Goal: Task Accomplishment & Management: Use online tool/utility

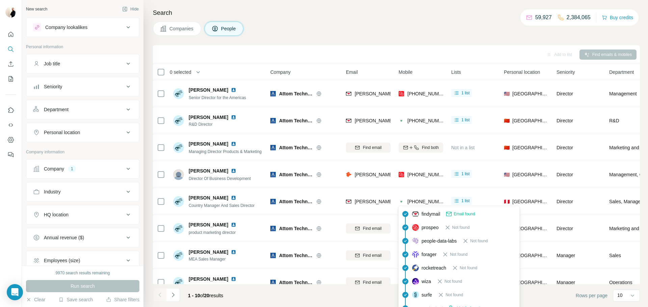
scroll to position [1, 0]
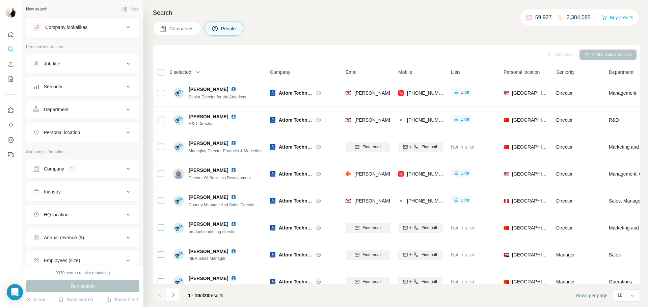
click at [62, 167] on div "Company" at bounding box center [54, 169] width 20 height 7
click at [58, 214] on span "Attom Technology" at bounding box center [51, 213] width 32 height 6
click at [72, 212] on icon "button" at bounding box center [70, 213] width 5 height 5
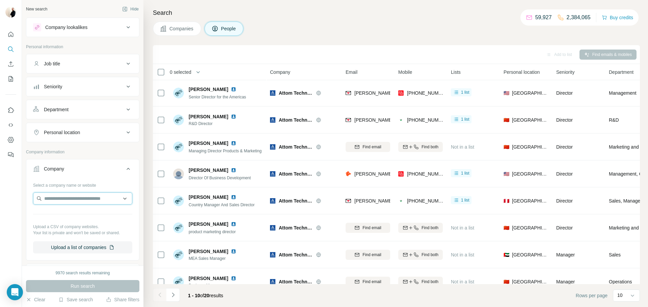
click at [66, 199] on input "text" at bounding box center [82, 199] width 99 height 12
type input "**********"
click at [94, 221] on div "XpertLinkAI xpertlink.ai" at bounding box center [83, 217] width 96 height 18
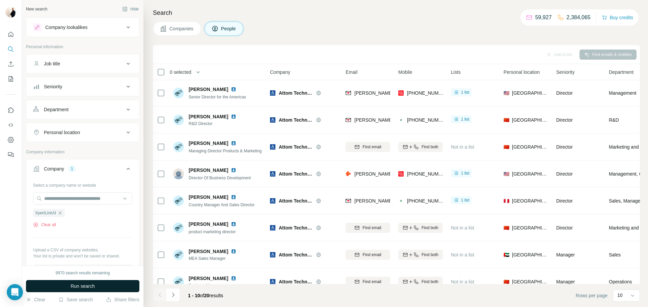
click at [82, 282] on button "Run search" at bounding box center [82, 286] width 113 height 12
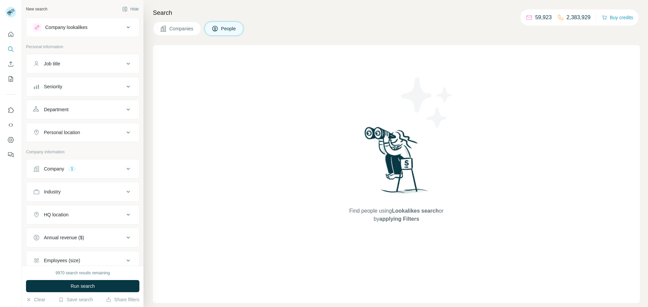
click at [71, 172] on div "1" at bounding box center [72, 169] width 8 height 7
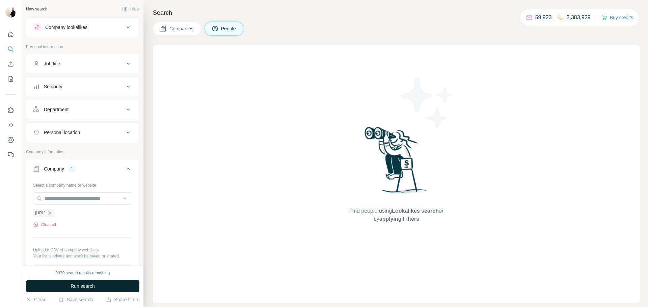
click at [83, 285] on span "Run search" at bounding box center [83, 286] width 24 height 7
click at [96, 287] on button "Run search" at bounding box center [82, 286] width 113 height 12
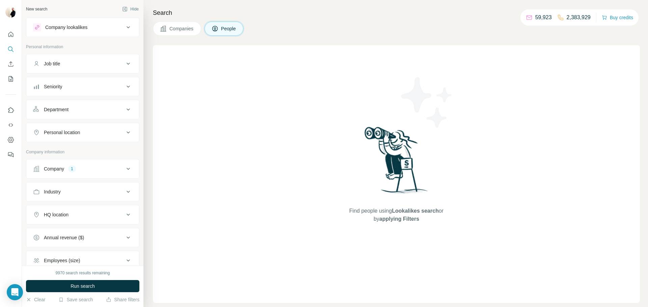
click at [62, 172] on div "Company" at bounding box center [54, 169] width 20 height 7
click at [61, 215] on icon "button" at bounding box center [59, 213] width 5 height 5
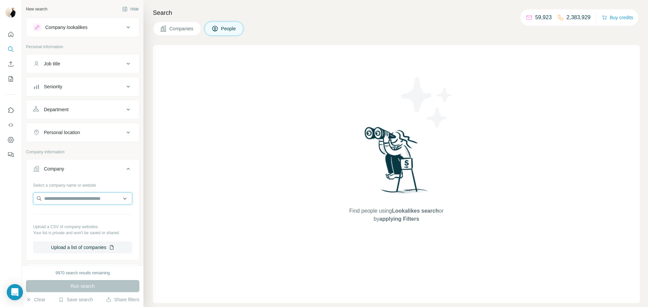
click at [60, 201] on input "text" at bounding box center [82, 199] width 99 height 12
click at [61, 196] on input "**********" at bounding box center [82, 199] width 99 height 12
paste input "**********"
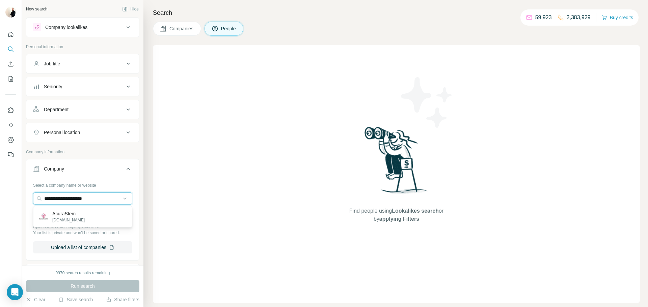
type input "**********"
click at [86, 208] on div "AcuraStem acurastem.com" at bounding box center [83, 217] width 96 height 18
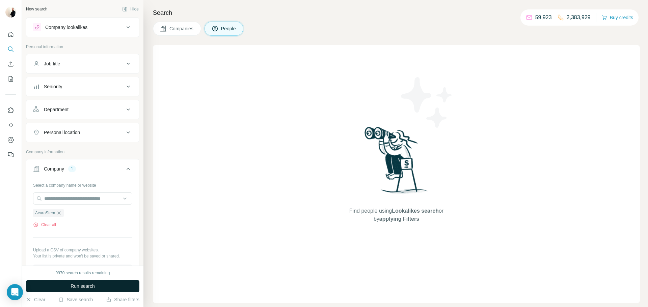
click at [92, 285] on span "Run search" at bounding box center [83, 286] width 24 height 7
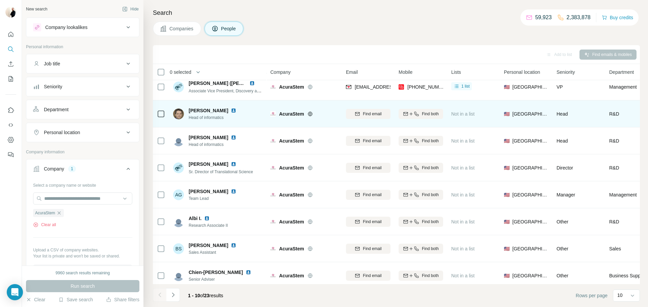
scroll to position [66, 0]
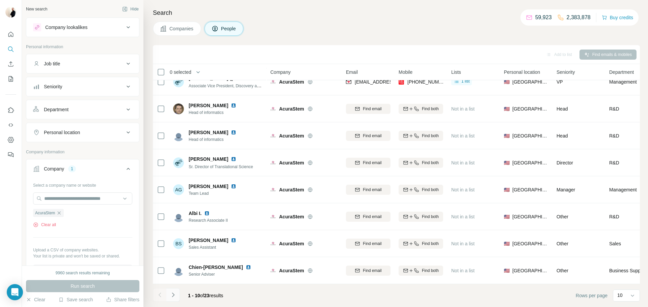
click at [176, 296] on button "Navigate to next page" at bounding box center [172, 294] width 13 height 13
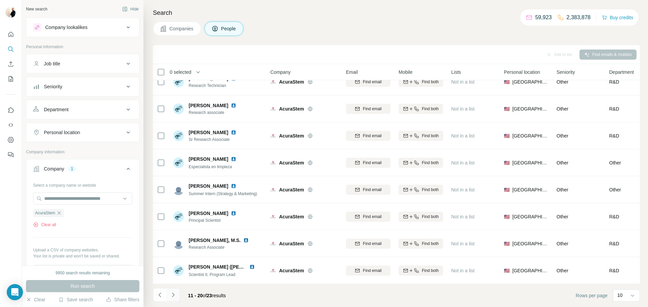
click at [179, 292] on button "Navigate to next page" at bounding box center [172, 294] width 13 height 13
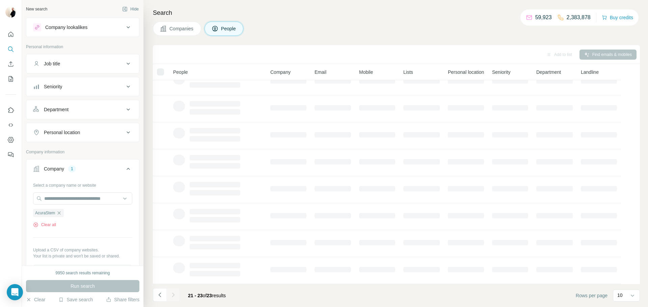
scroll to position [0, 0]
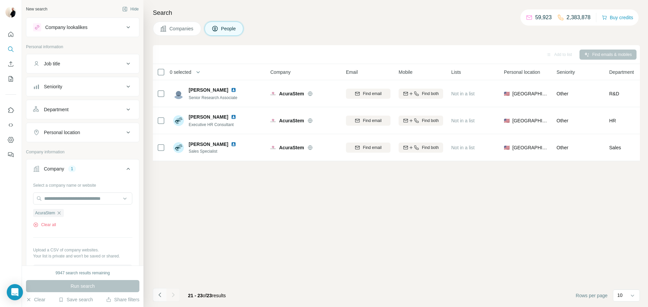
click at [163, 293] on button "Navigate to previous page" at bounding box center [159, 294] width 13 height 13
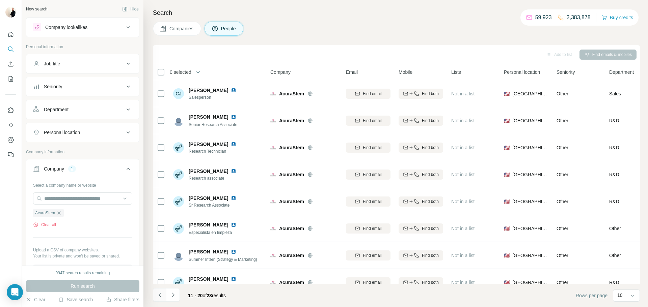
click at [164, 293] on button "Navigate to previous page" at bounding box center [159, 294] width 13 height 13
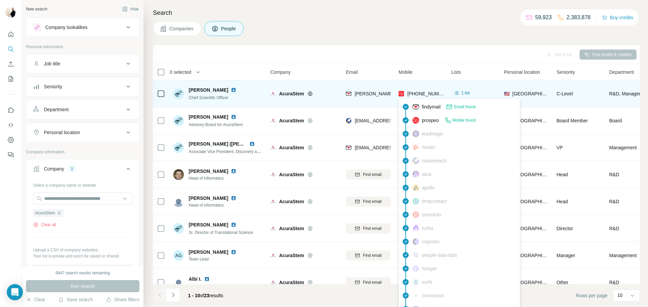
click at [427, 91] on span "+16502384345" at bounding box center [428, 93] width 43 height 5
copy tr "+16502384345"
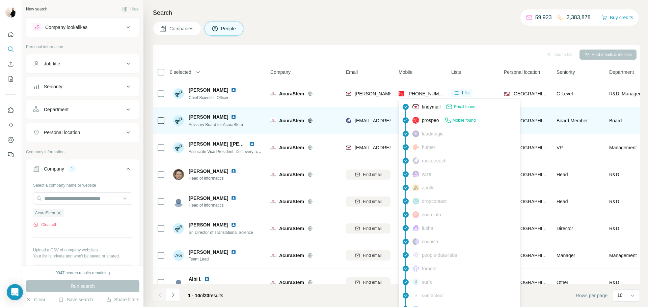
click at [249, 127] on div "Michael Sheha Advisory Board for AcuraStem" at bounding box center [218, 120] width 90 height 19
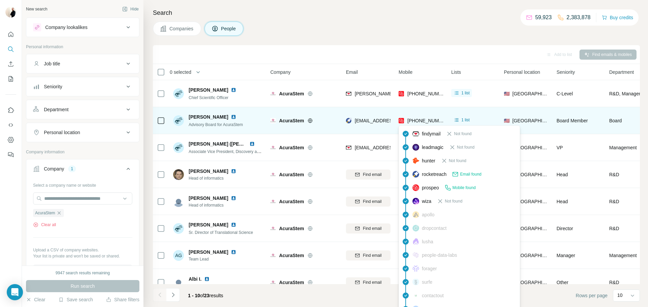
click at [417, 119] on span "+19499221378" at bounding box center [428, 120] width 43 height 5
copy tr "+19499221378"
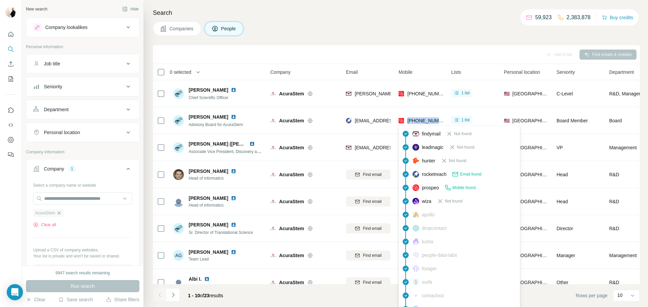
click at [58, 216] on icon "button" at bounding box center [58, 213] width 5 height 5
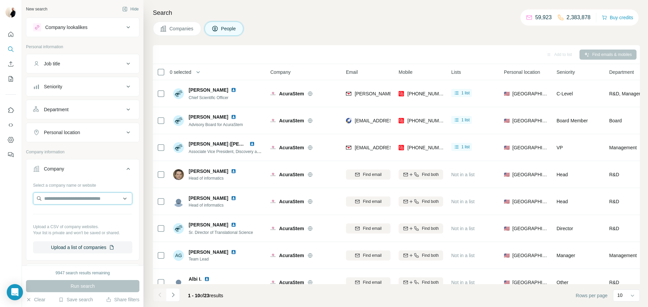
click at [66, 200] on input "text" at bounding box center [82, 199] width 99 height 12
type input "**********"
click at [80, 220] on div "Joyroot joyroot.com" at bounding box center [83, 217] width 96 height 18
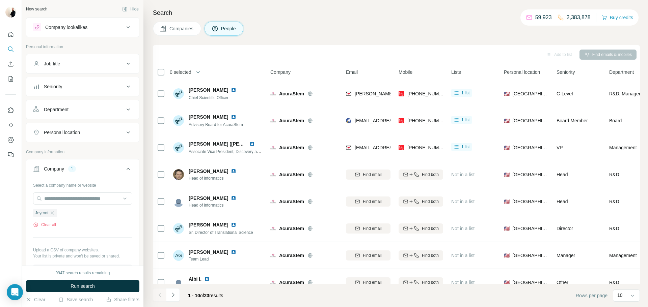
click at [84, 290] on button "Run search" at bounding box center [82, 286] width 113 height 12
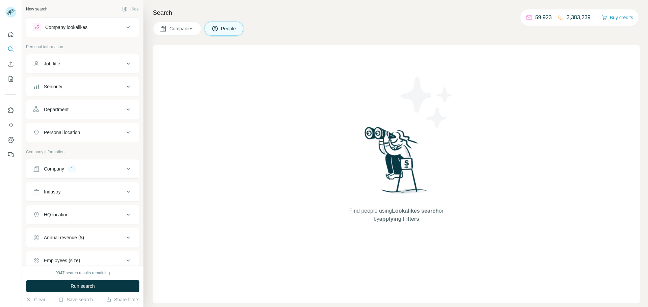
click at [91, 178] on div "Company 1" at bounding box center [82, 169] width 113 height 20
click at [90, 174] on button "Company 1" at bounding box center [82, 169] width 113 height 16
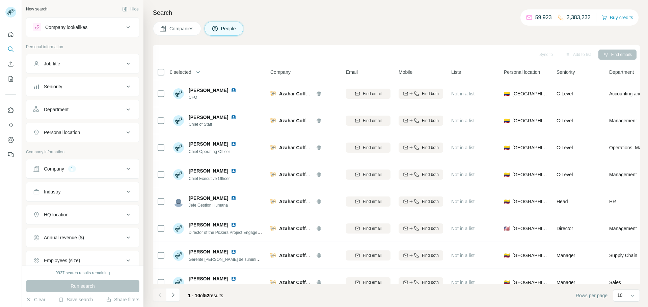
click at [86, 178] on div "Company 1" at bounding box center [82, 169] width 113 height 20
click at [90, 174] on button "Company 1" at bounding box center [82, 169] width 113 height 16
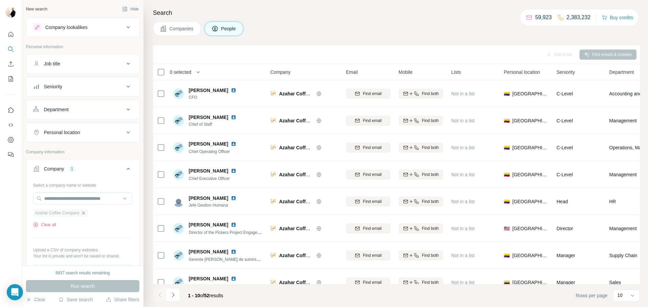
click at [86, 212] on icon "button" at bounding box center [83, 213] width 5 height 5
click at [78, 202] on input "text" at bounding box center [82, 199] width 99 height 12
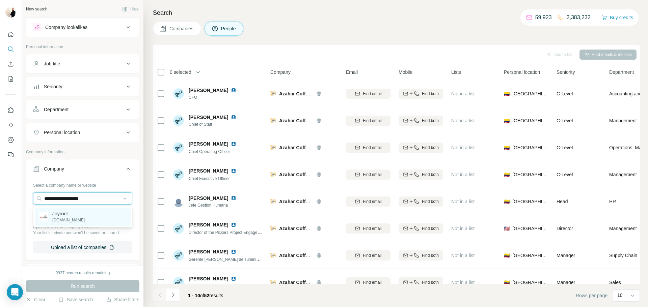
type input "**********"
click at [78, 214] on div "Joyroot joyroot.com" at bounding box center [83, 217] width 96 height 18
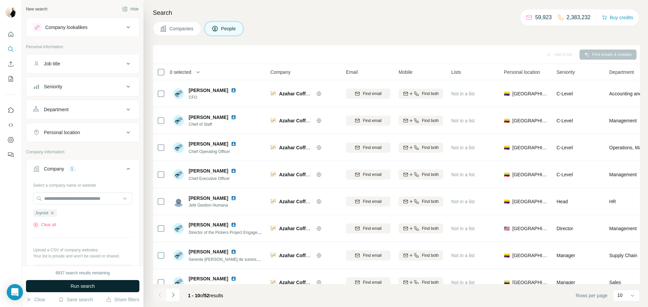
click at [105, 282] on button "Run search" at bounding box center [82, 286] width 113 height 12
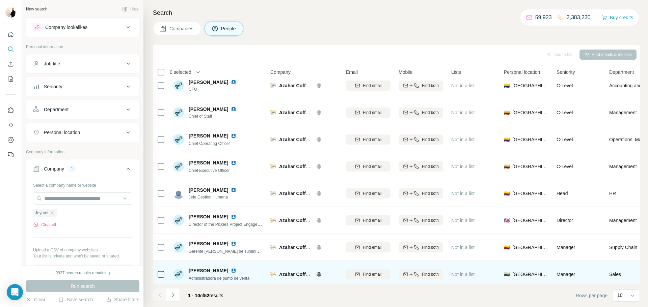
scroll to position [66, 0]
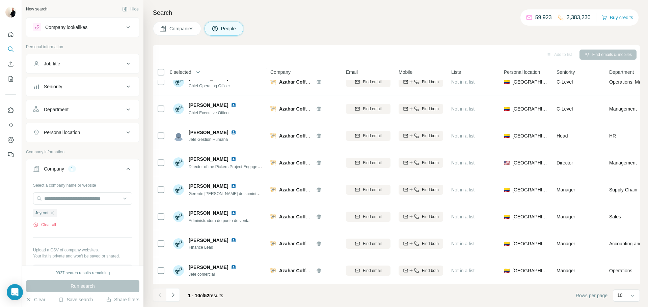
click at [85, 287] on div "Run search" at bounding box center [82, 286] width 113 height 12
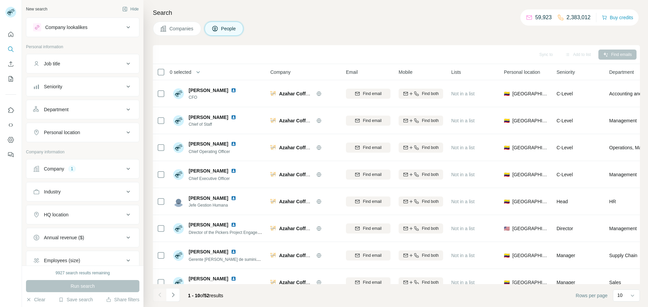
click at [117, 172] on div "Company 1" at bounding box center [78, 169] width 91 height 7
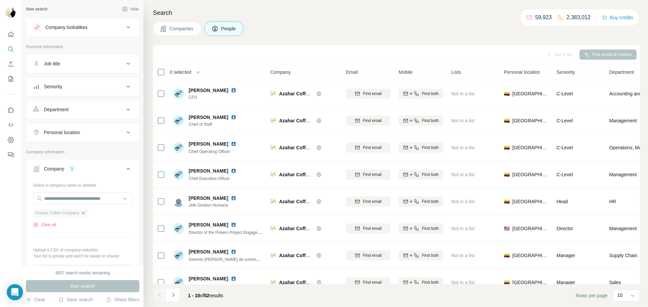
click at [84, 214] on icon "button" at bounding box center [83, 213] width 5 height 5
click at [77, 201] on input "text" at bounding box center [82, 199] width 99 height 12
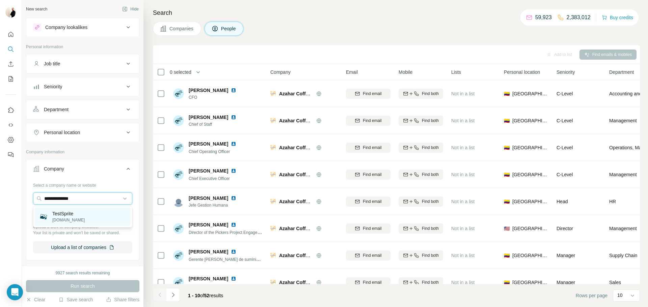
type input "**********"
click at [83, 214] on div "TestSprite [DOMAIN_NAME]" at bounding box center [83, 217] width 96 height 18
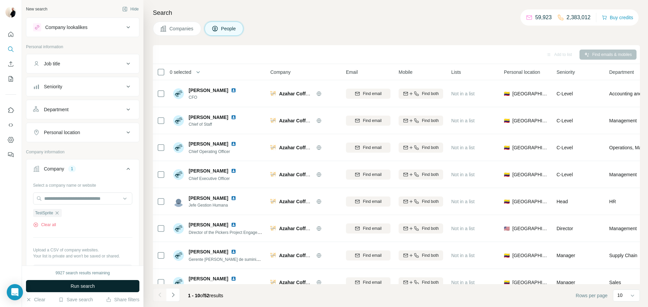
click at [94, 284] on span "Run search" at bounding box center [83, 286] width 24 height 7
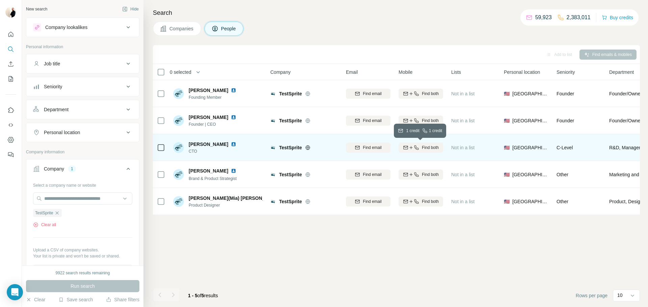
click at [410, 147] on icon "button" at bounding box center [410, 147] width 5 height 5
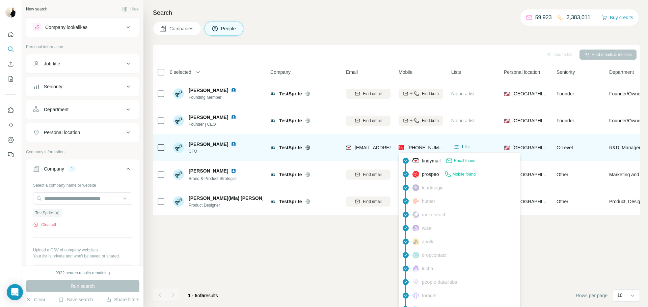
click at [410, 147] on span "[PHONE_NUMBER]" at bounding box center [428, 147] width 43 height 5
copy tr "[PHONE_NUMBER]"
click at [255, 217] on div "Add to list Find emails & mobiles 0 selected People Company Email Mobile Lists …" at bounding box center [396, 176] width 487 height 262
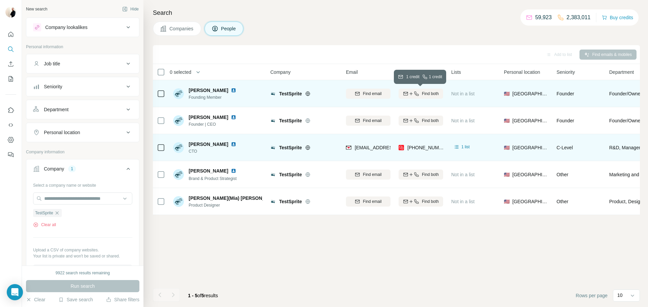
click at [414, 93] on icon "button" at bounding box center [416, 93] width 5 height 5
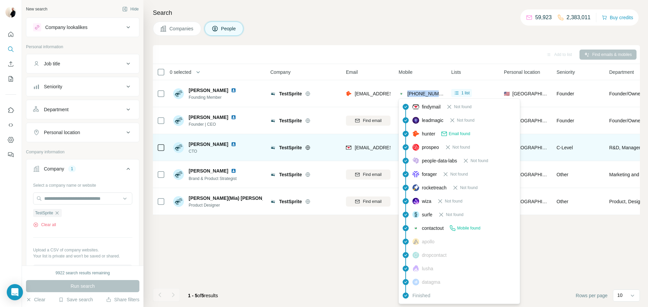
drag, startPoint x: 448, startPoint y: 94, endPoint x: 406, endPoint y: 94, distance: 42.2
click at [0, 0] on tr "[PERSON_NAME] Founding Member TestSprite [EMAIL_ADDRESS][DOMAIN_NAME] [PHONE_NU…" at bounding box center [0, 0] width 0 height 0
copy tr "[PHONE_NUMBER]"
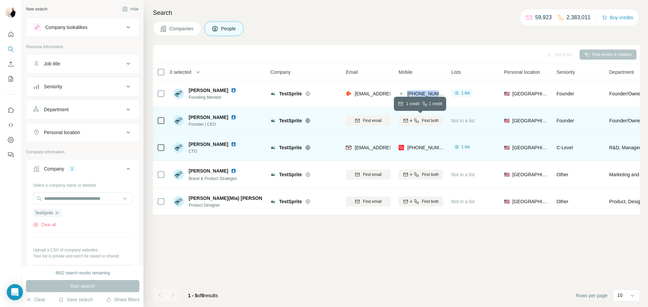
click at [419, 118] on div "Find both" at bounding box center [420, 121] width 45 height 6
